Goal: Task Accomplishment & Management: Manage account settings

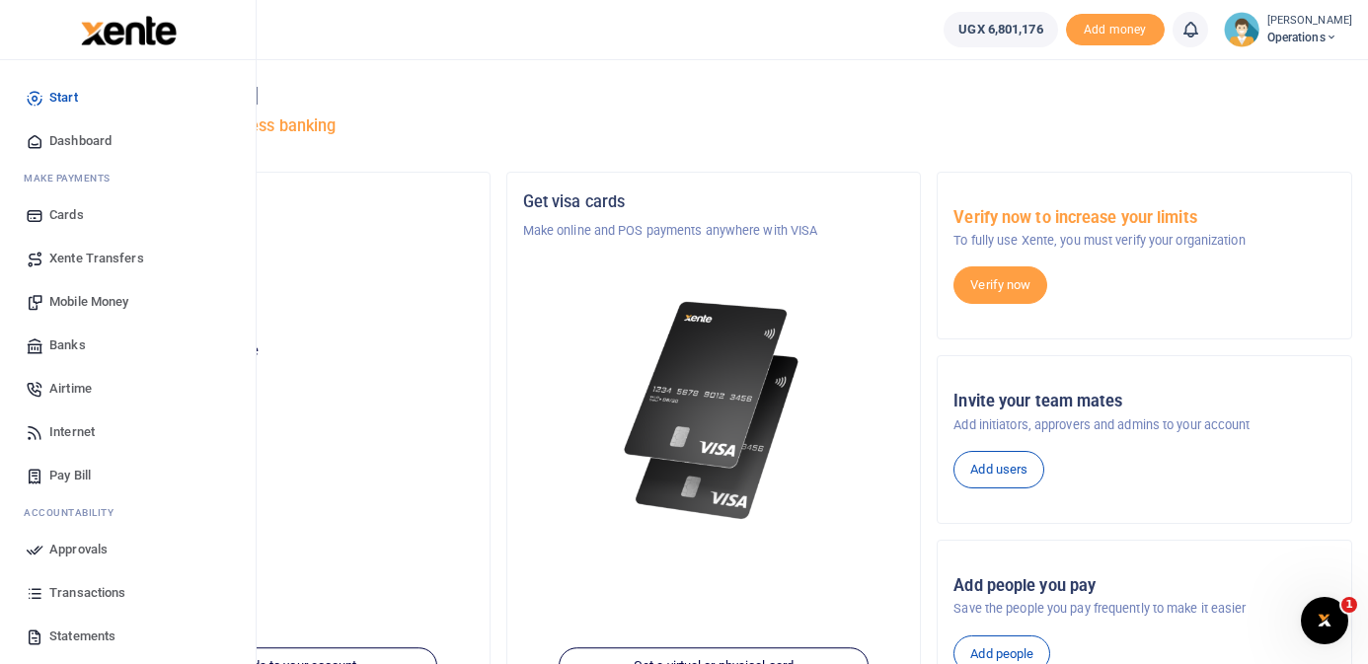
click at [61, 140] on span "Dashboard" at bounding box center [80, 141] width 62 height 20
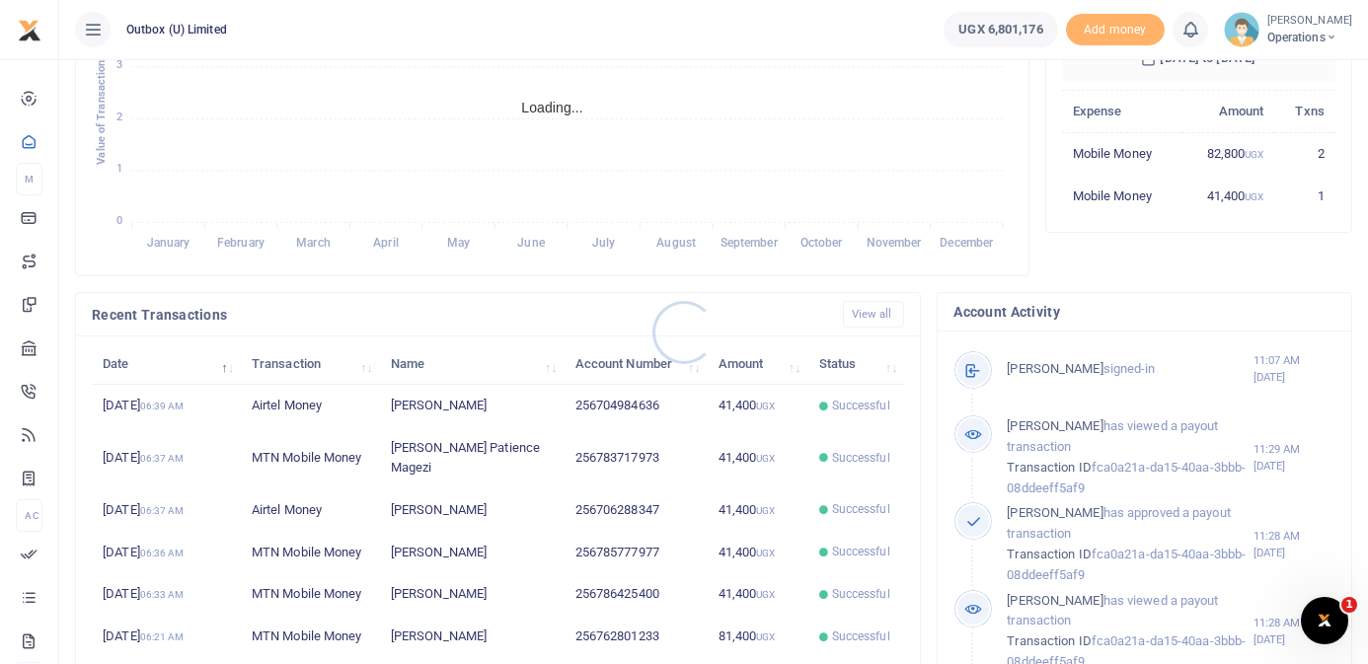
scroll to position [1, 1]
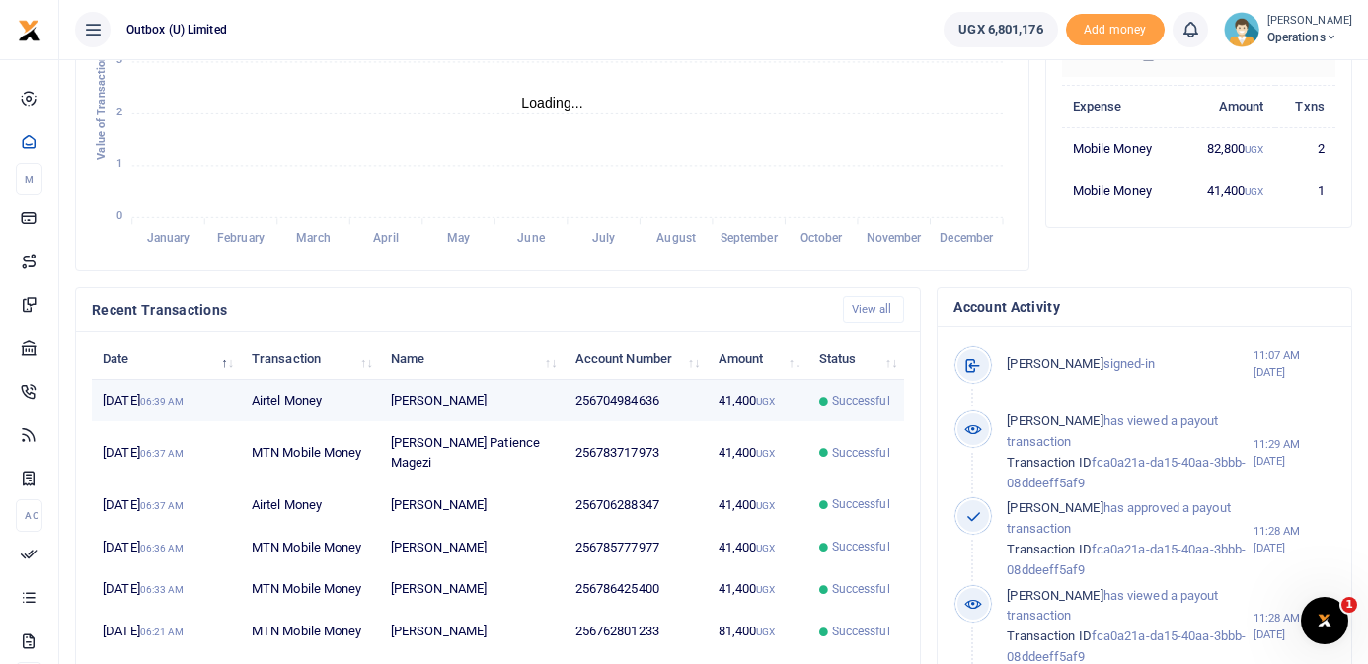
click at [501, 402] on td "[PERSON_NAME]" at bounding box center [472, 401] width 185 height 42
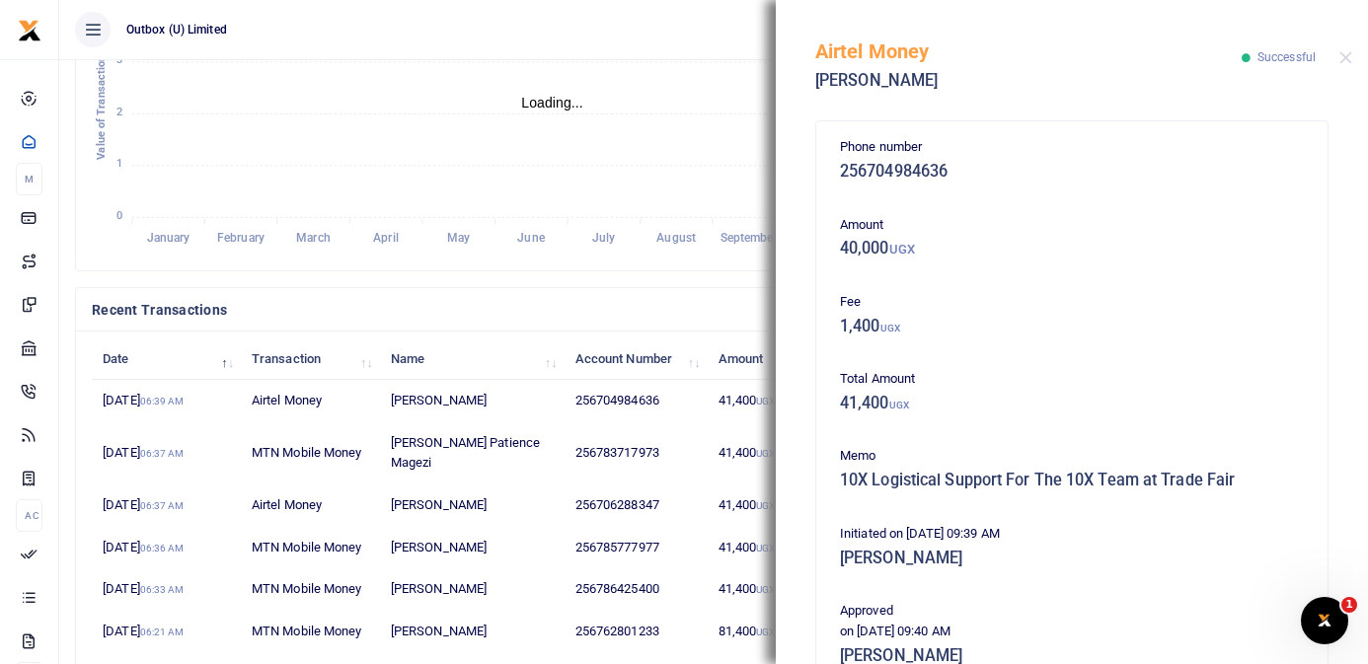
scroll to position [385, 0]
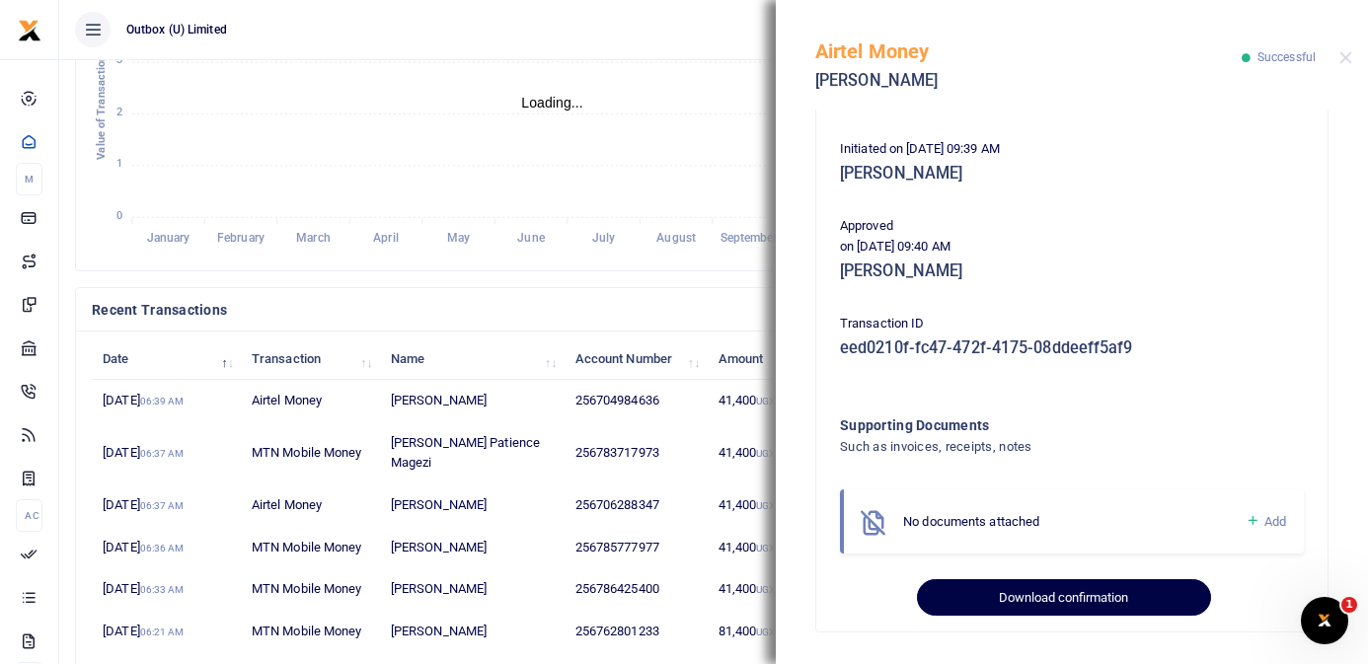
click at [1059, 594] on button "Download confirmation" at bounding box center [1063, 597] width 293 height 37
